Goal: Communication & Community: Participate in discussion

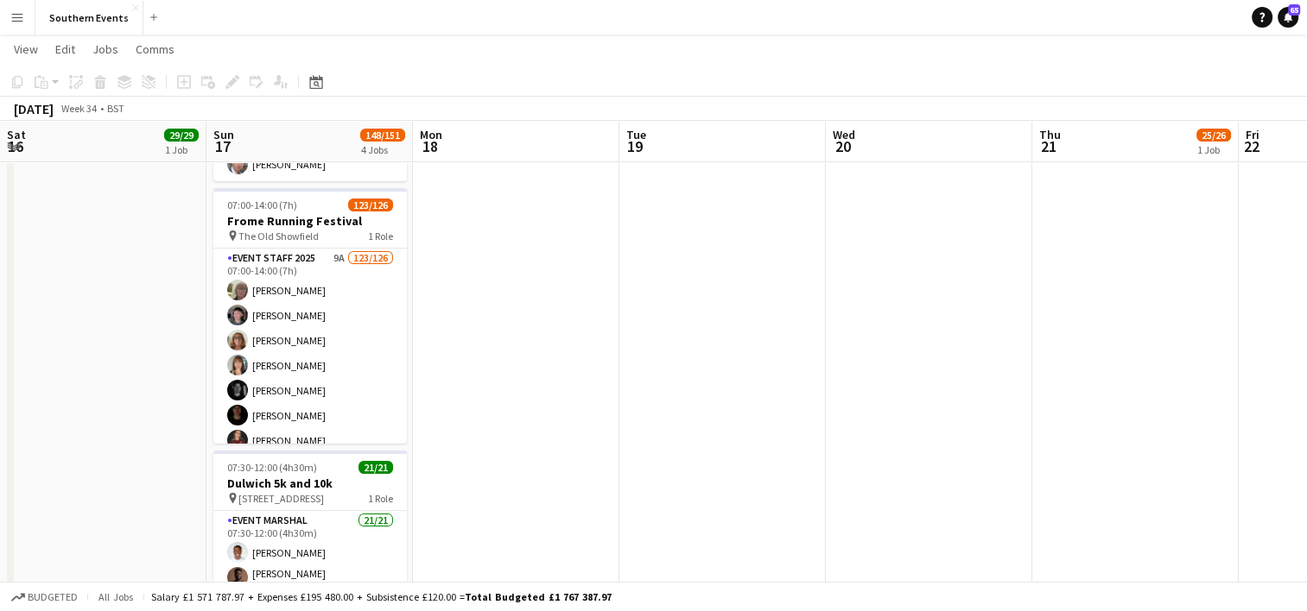
scroll to position [0, 778]
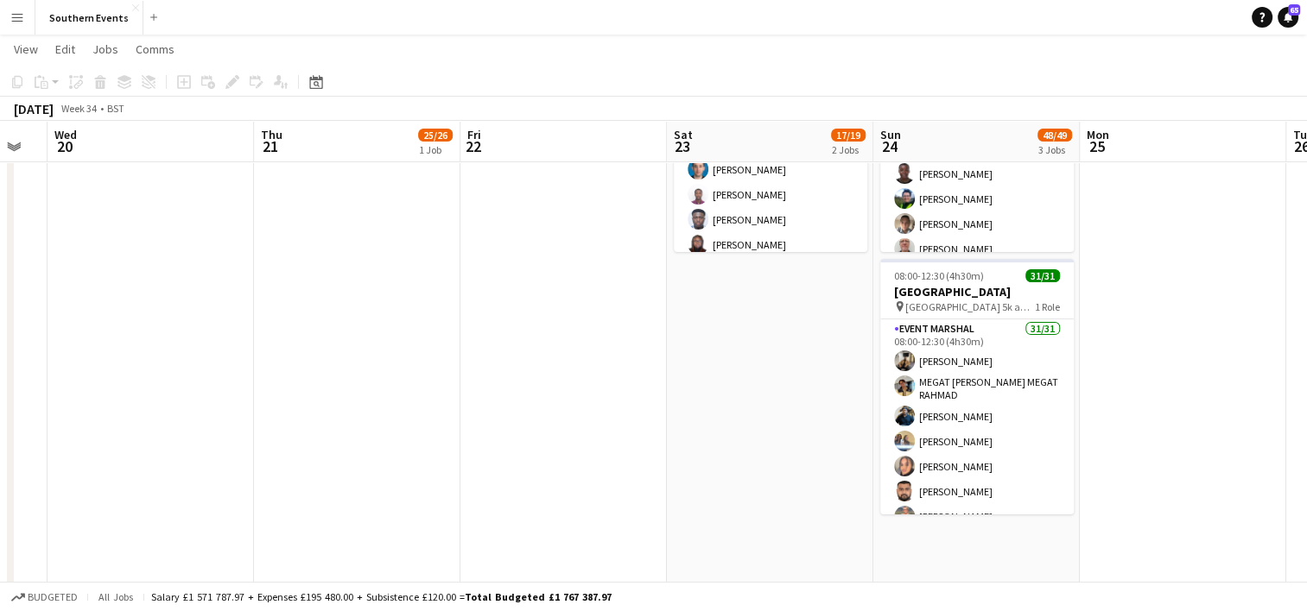
click at [16, 18] on app-icon "Menu" at bounding box center [17, 17] width 14 height 14
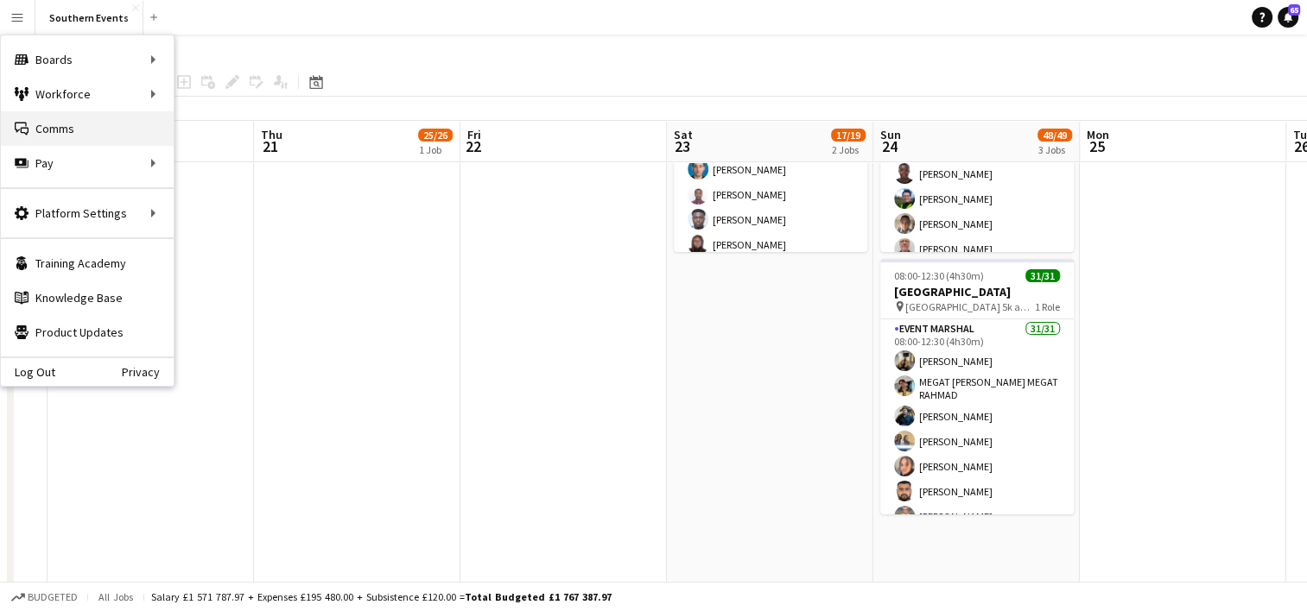
click at [86, 139] on link "Comms Comms" at bounding box center [87, 128] width 173 height 35
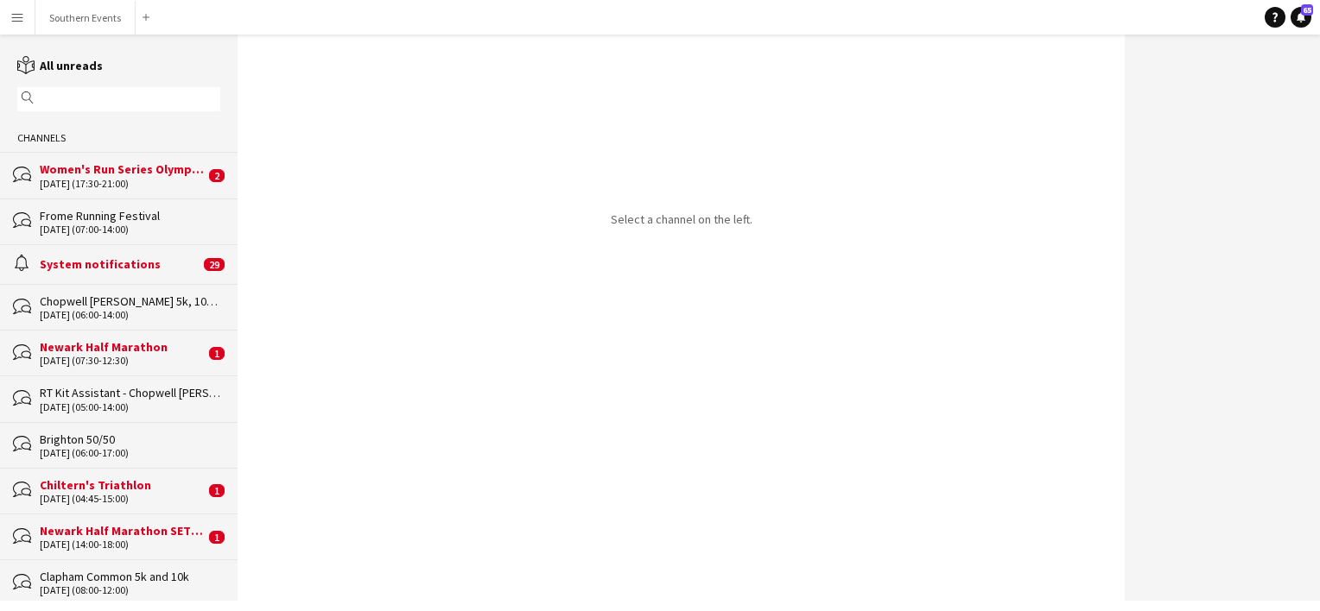
click at [107, 100] on input "text" at bounding box center [127, 100] width 178 height 16
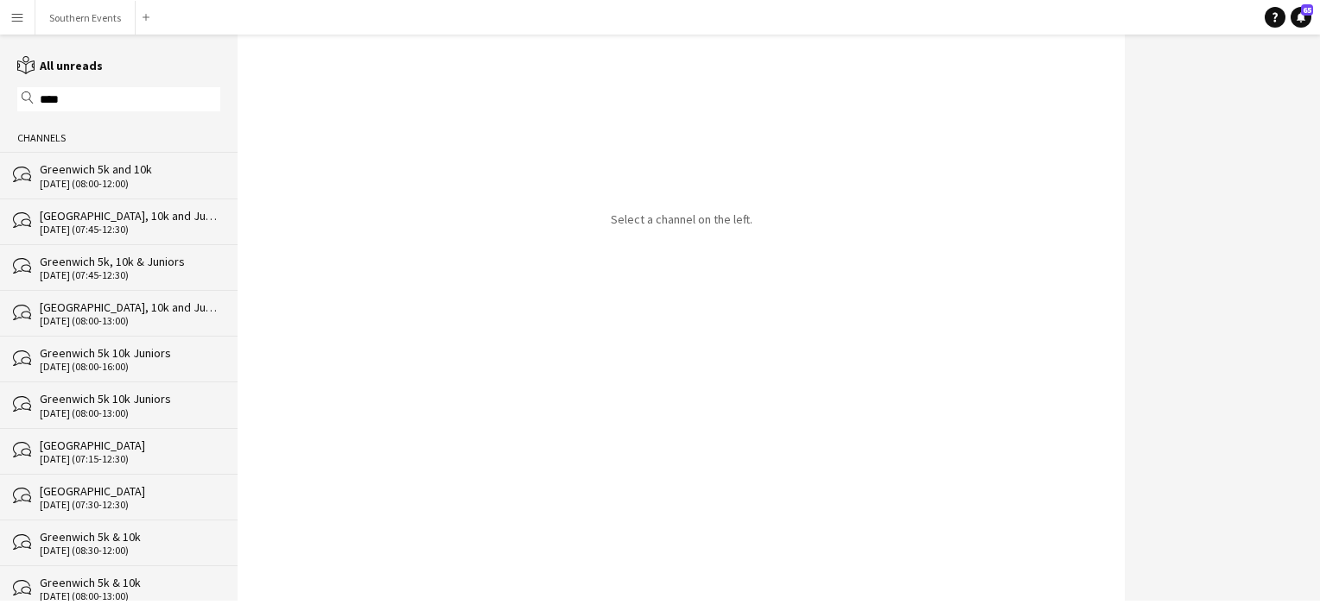
type input "****"
click at [94, 187] on div "[DATE] (08:00-12:00)" at bounding box center [130, 184] width 181 height 12
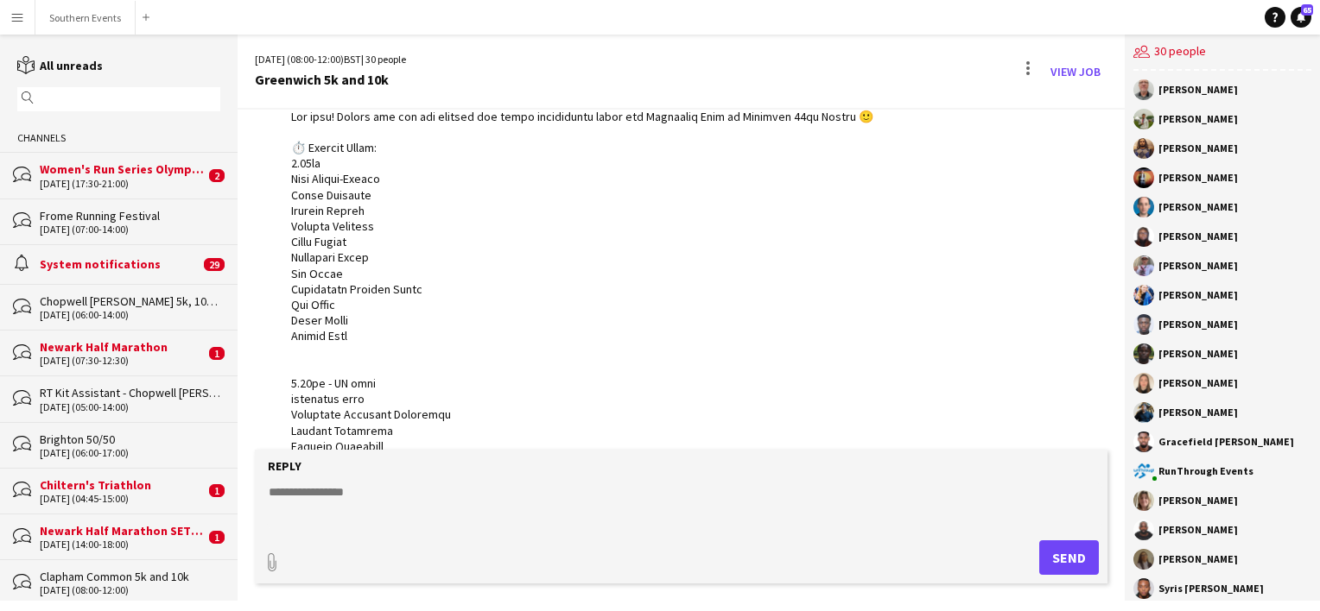
scroll to position [963, 0]
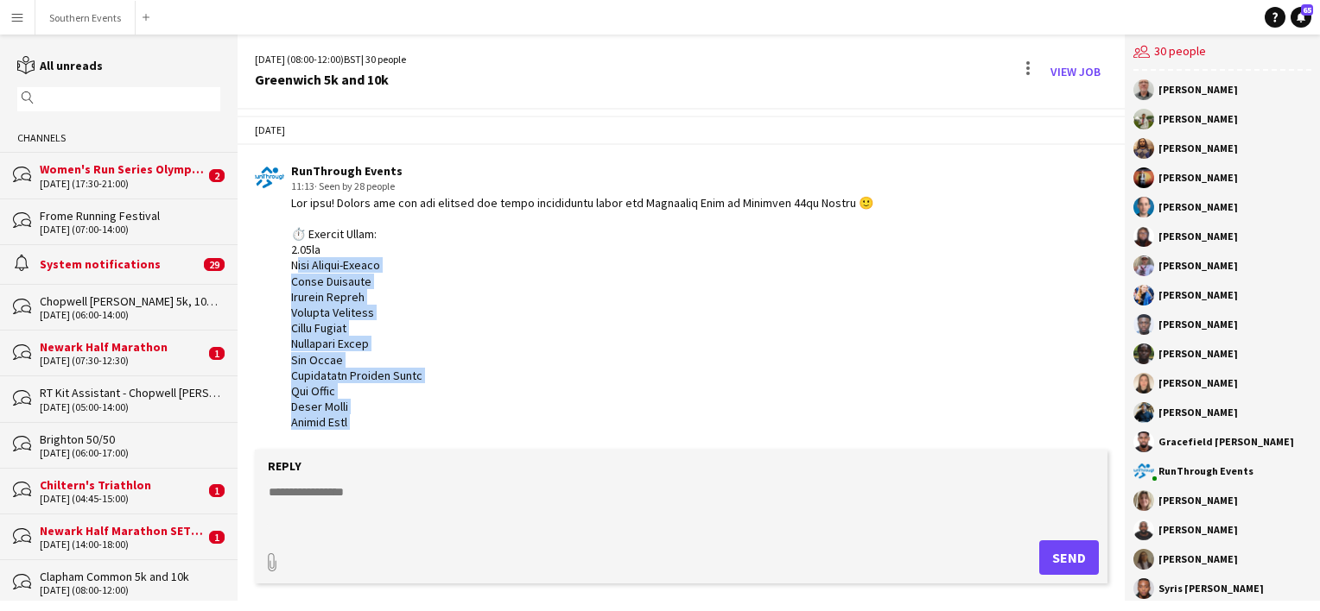
drag, startPoint x: 280, startPoint y: 264, endPoint x: 380, endPoint y: 415, distance: 180.6
copy div "[PERSON_NAME] [PERSON_NAME] [PERSON_NAME] [PERSON_NAME] [PERSON_NAME] [PERSON_N…"
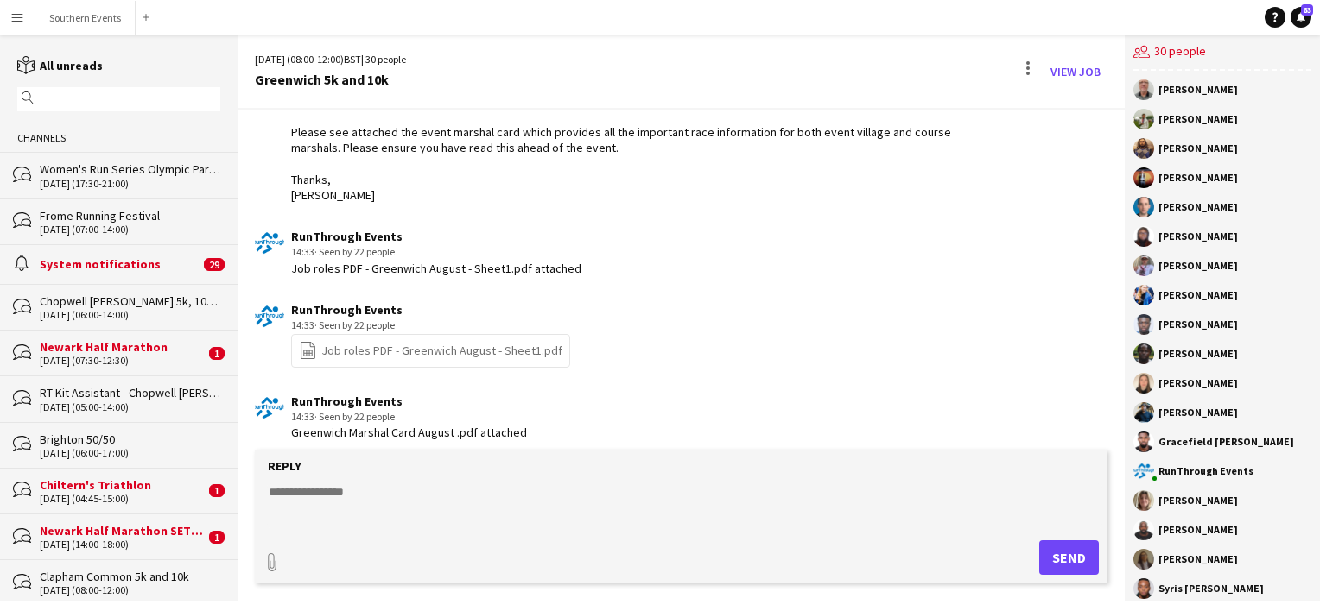
scroll to position [3326, 0]
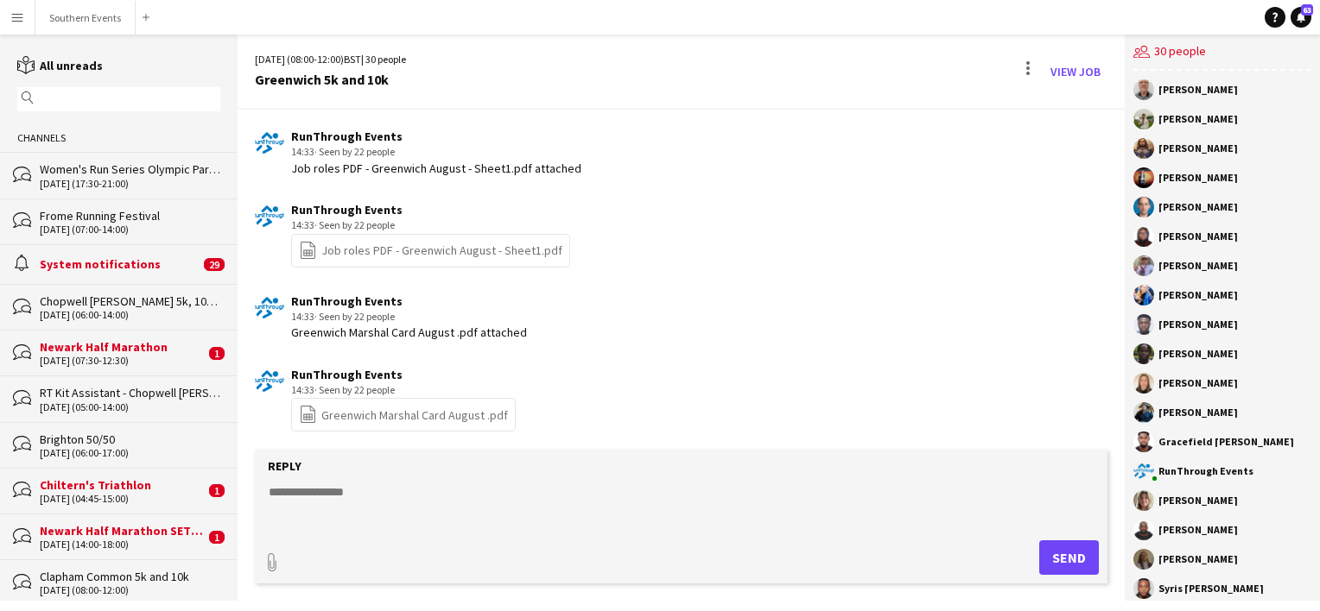
click at [107, 107] on input "text" at bounding box center [127, 100] width 178 height 16
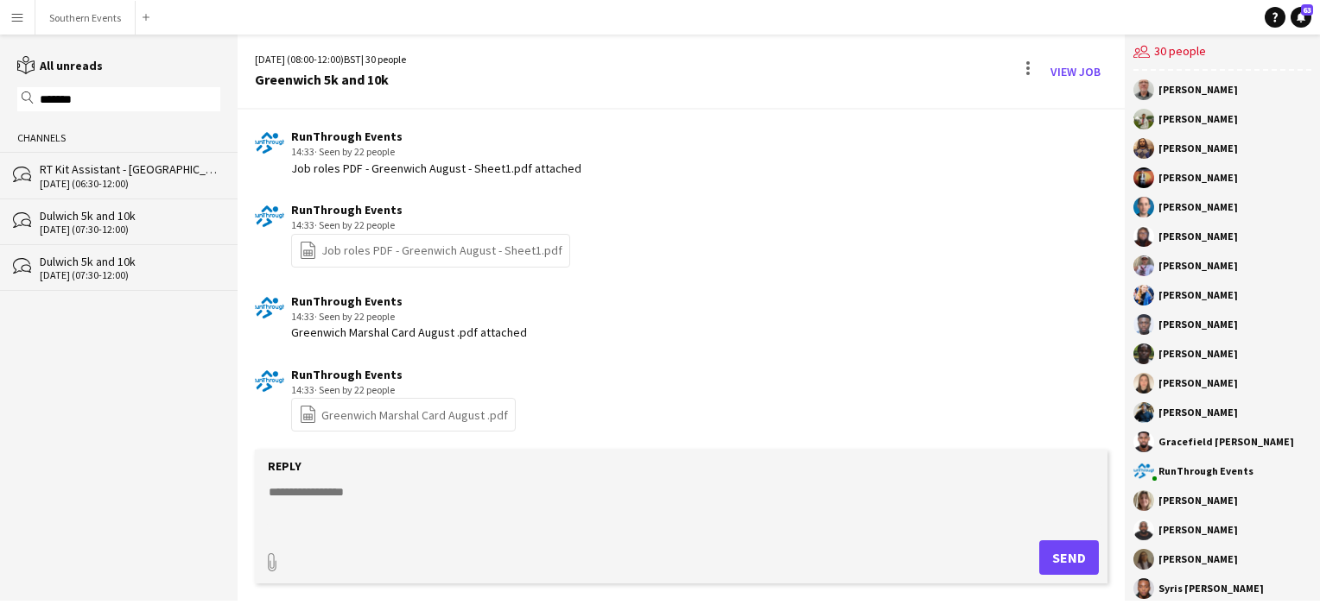
type input "*******"
click at [125, 238] on div "bubbles Dulwich 5k and 10k [DATE] (07:30-12:00)" at bounding box center [119, 222] width 238 height 46
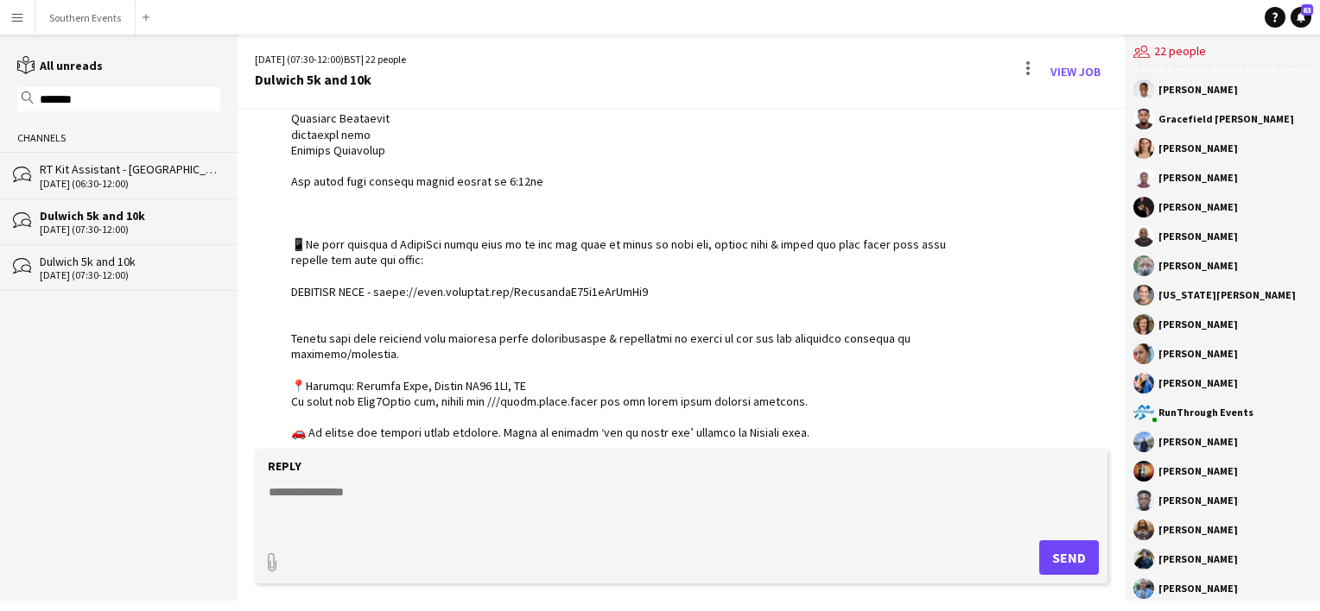
scroll to position [1016, 0]
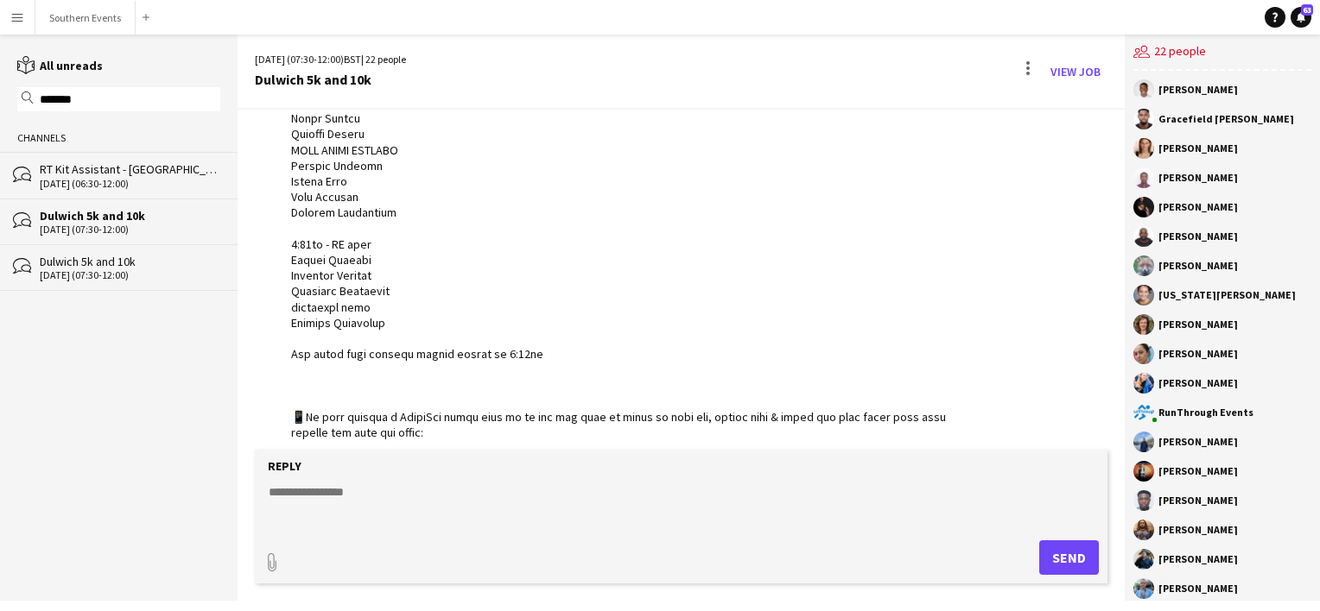
click at [335, 304] on div at bounding box center [628, 590] width 674 height 1242
drag, startPoint x: 394, startPoint y: 350, endPoint x: 290, endPoint y: 293, distance: 118.3
click at [290, 293] on div "RunThrough Events 11:28 · Seen by 19 people" at bounding box center [610, 574] width 710 height 1273
copy div "[PERSON_NAME] [PERSON_NAME] [PERSON_NAME] [PERSON_NAME] [US_STATE][PERSON_NAME]"
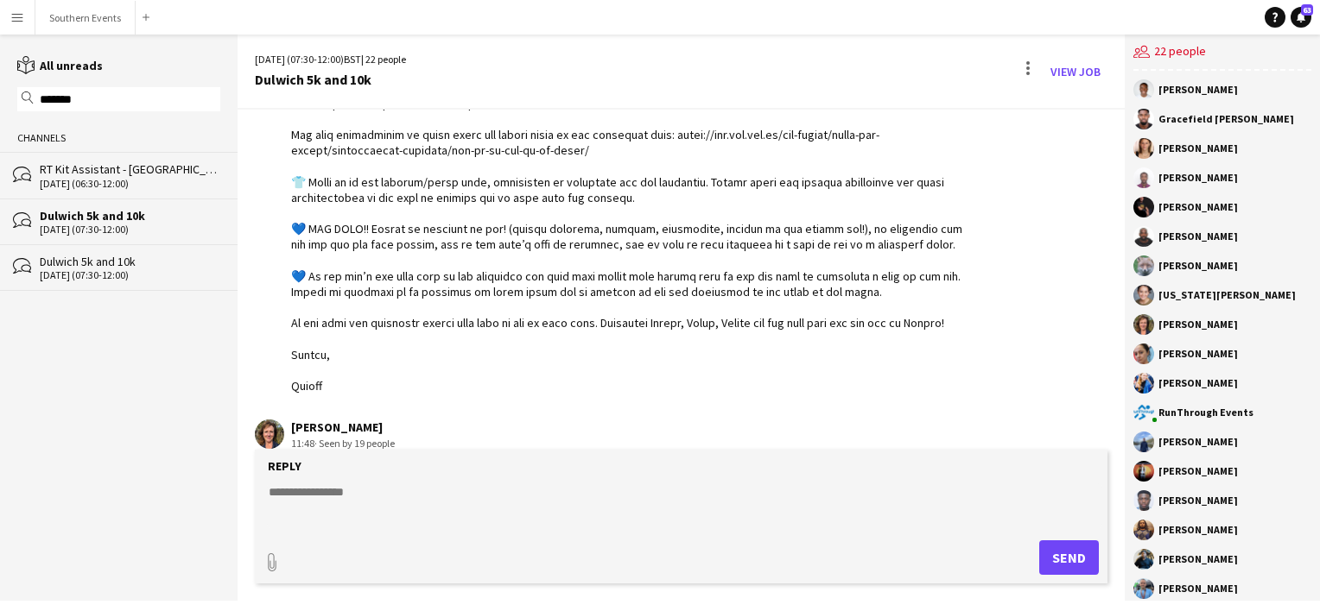
scroll to position [2138, 0]
